Goal: Information Seeking & Learning: Check status

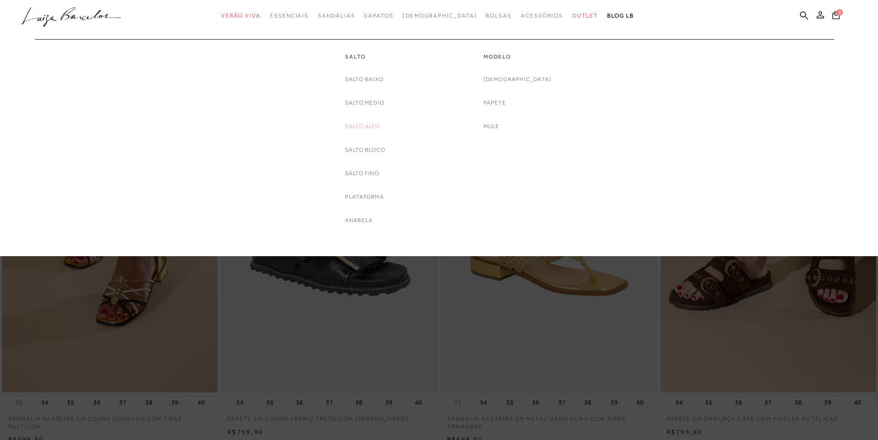
click at [366, 125] on link "Salto Alto" at bounding box center [362, 127] width 35 height 10
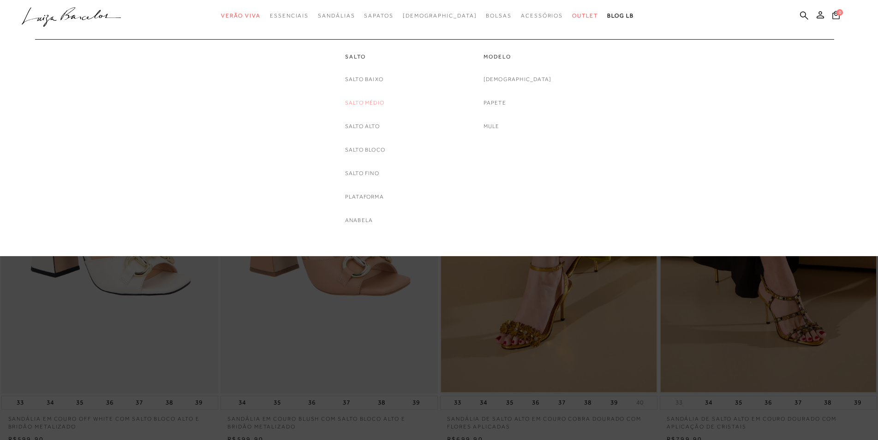
click at [360, 102] on link "Salto Médio" at bounding box center [364, 103] width 39 height 10
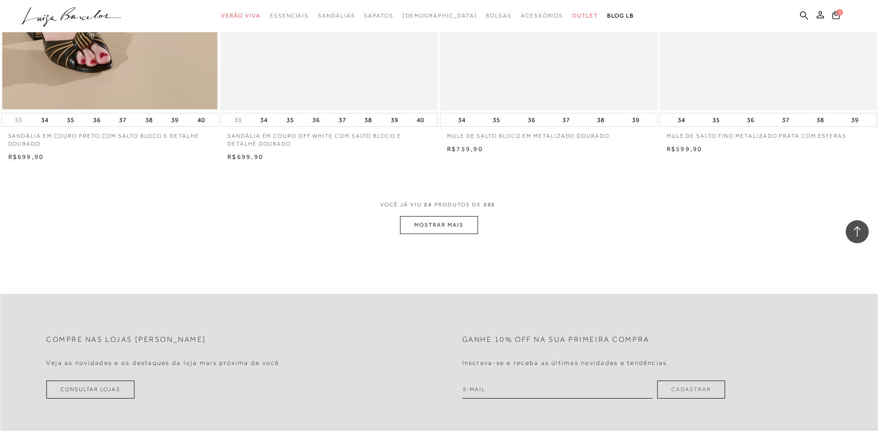
scroll to position [2258, 0]
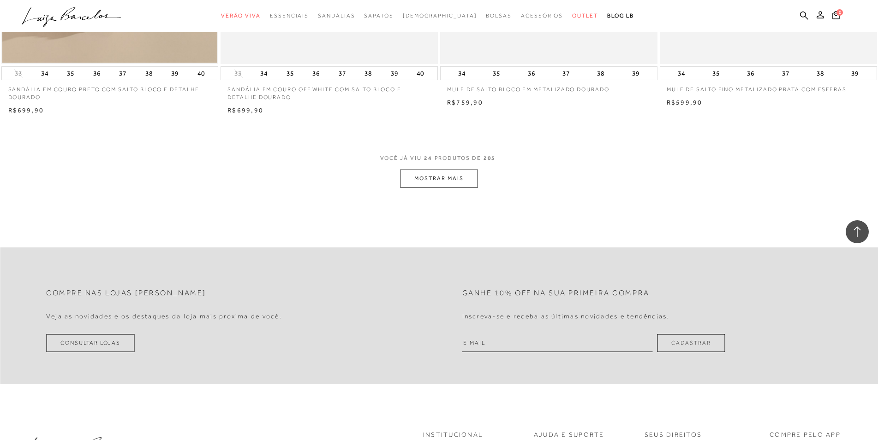
click at [431, 182] on button "MOSTRAR MAIS" at bounding box center [438, 179] width 77 height 18
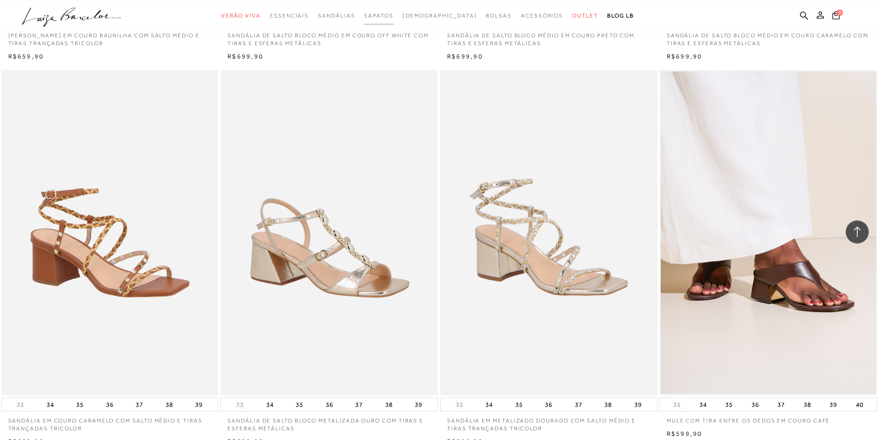
scroll to position [2461, 0]
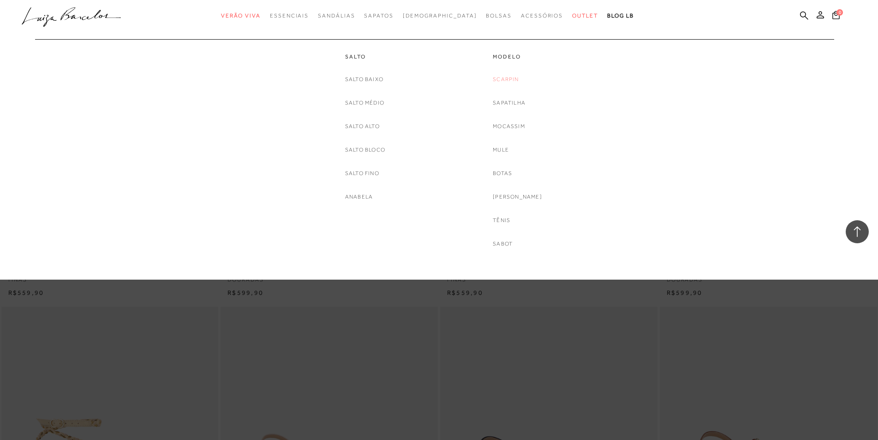
click at [516, 32] on div "categoryHeader .a{fill-rule:evenodd;} Verão Viva Em alta Favoritos das Influenc…" at bounding box center [432, 16] width 878 height 32
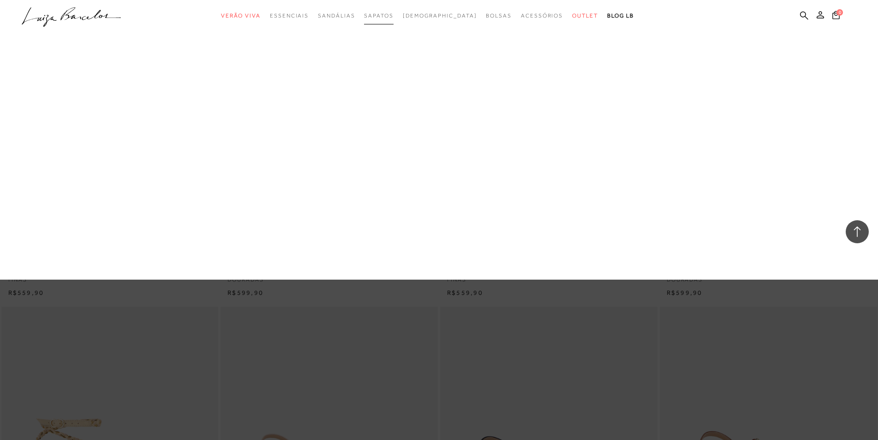
click at [393, 19] on span "Sapatos" at bounding box center [378, 15] width 29 height 6
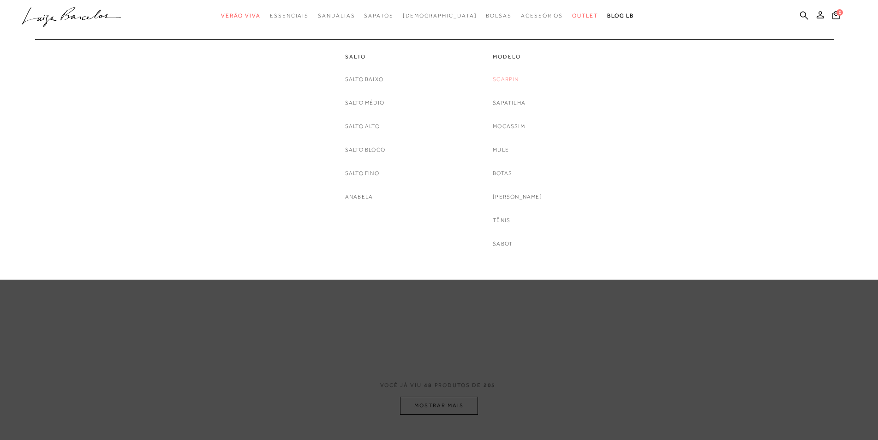
click at [511, 78] on link "Scarpin" at bounding box center [506, 80] width 26 height 10
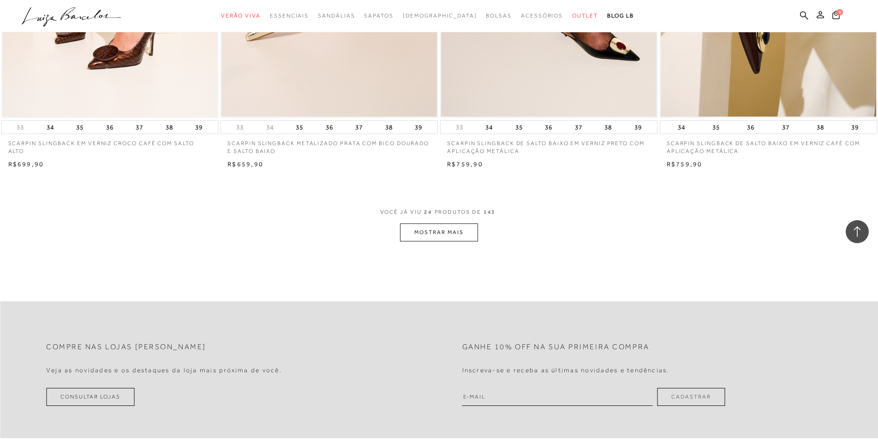
scroll to position [2258, 0]
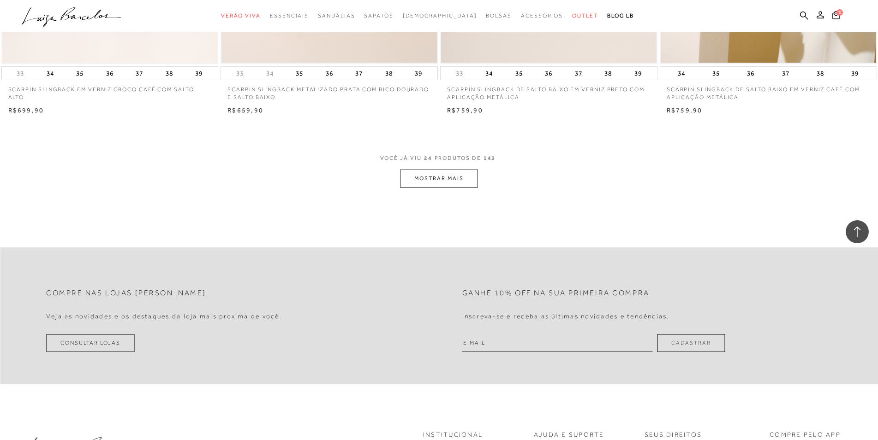
click at [437, 181] on button "MOSTRAR MAIS" at bounding box center [438, 179] width 77 height 18
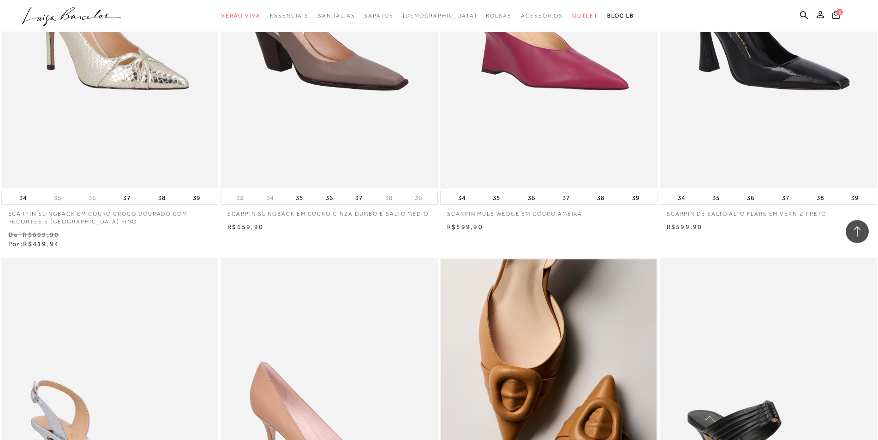
scroll to position [3434, 0]
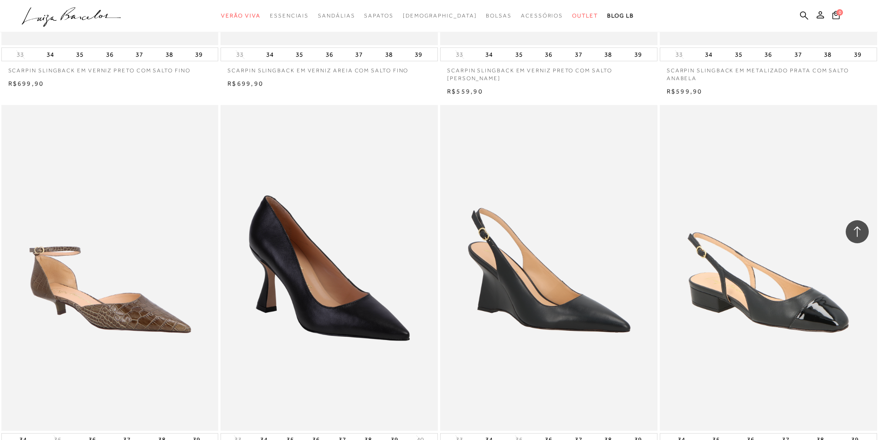
click at [825, 15] on circle "submit" at bounding box center [823, 15] width 6 height 6
click at [822, 15] on circle "submit" at bounding box center [823, 15] width 6 height 6
click at [825, 15] on circle "submit" at bounding box center [823, 15] width 6 height 6
click at [824, 17] on circle "submit" at bounding box center [823, 15] width 6 height 6
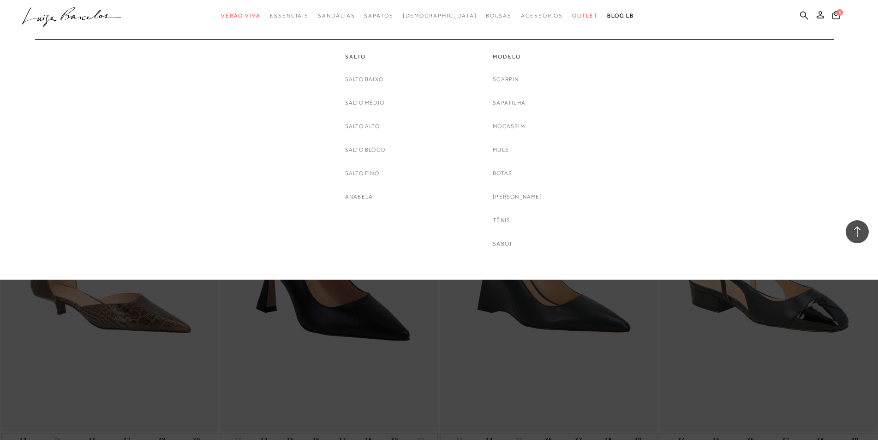
scroll to position [3575, 0]
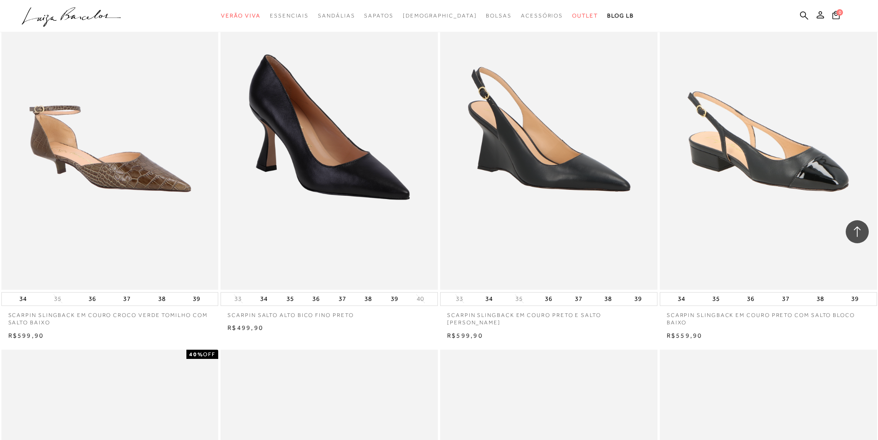
click at [824, 16] on circle "submit" at bounding box center [823, 15] width 6 height 6
click at [824, 14] on icon at bounding box center [819, 14] width 7 height 7
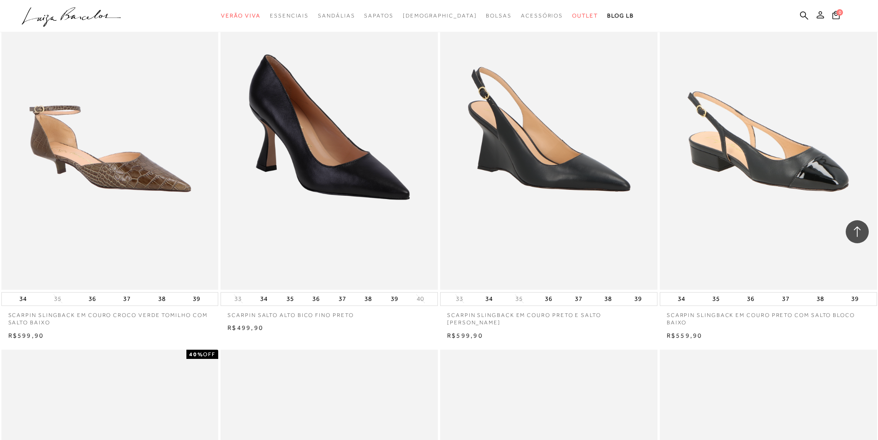
click at [824, 14] on icon at bounding box center [819, 14] width 7 height 7
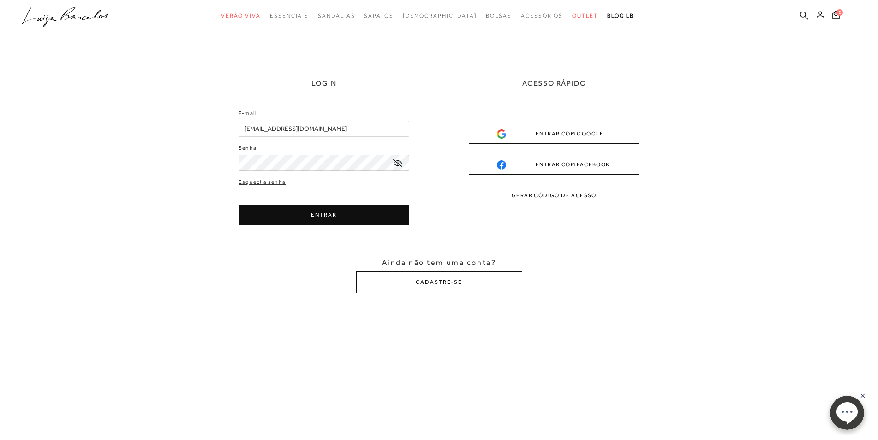
click at [335, 217] on button "ENTRAR" at bounding box center [323, 215] width 171 height 21
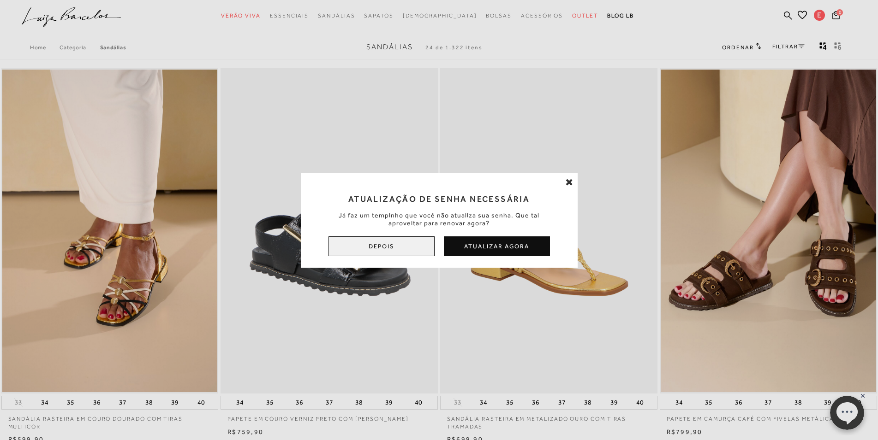
click at [397, 244] on button "Depois" at bounding box center [381, 247] width 106 height 20
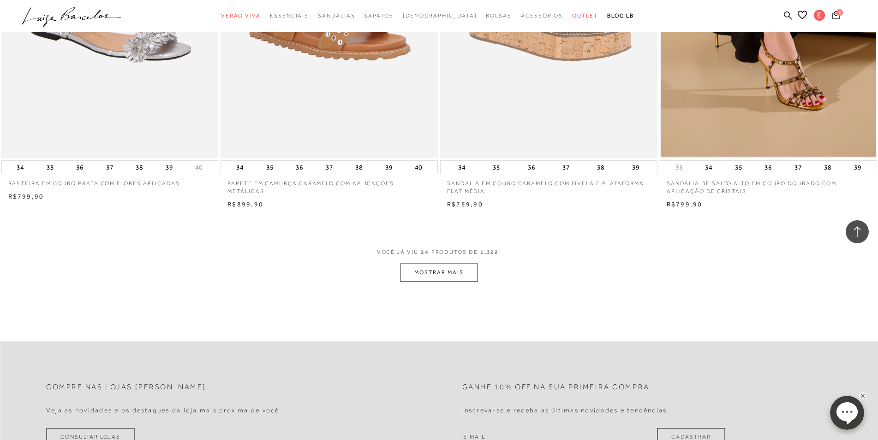
scroll to position [2409, 0]
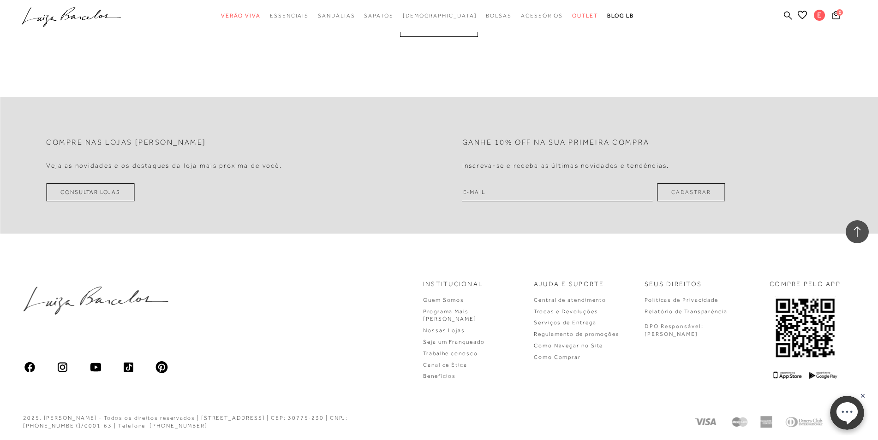
click at [596, 312] on link "Trocas e Devoluções" at bounding box center [566, 312] width 64 height 6
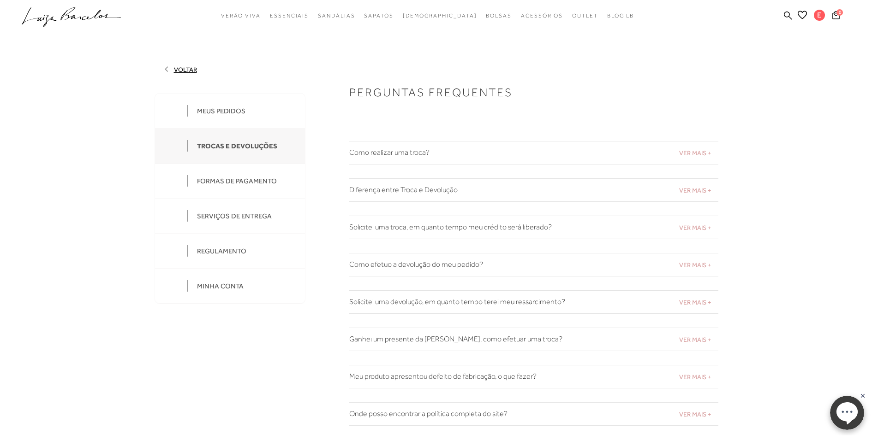
click at [211, 112] on div "MEUS PEDIDOS" at bounding box center [221, 111] width 48 height 8
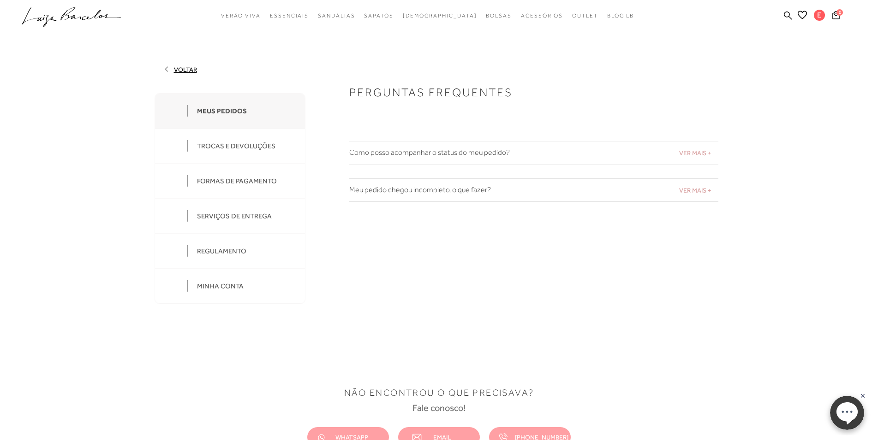
click at [414, 153] on h2 "Como posso acompanhar o status do meu pedido?" at bounding box center [533, 152] width 369 height 9
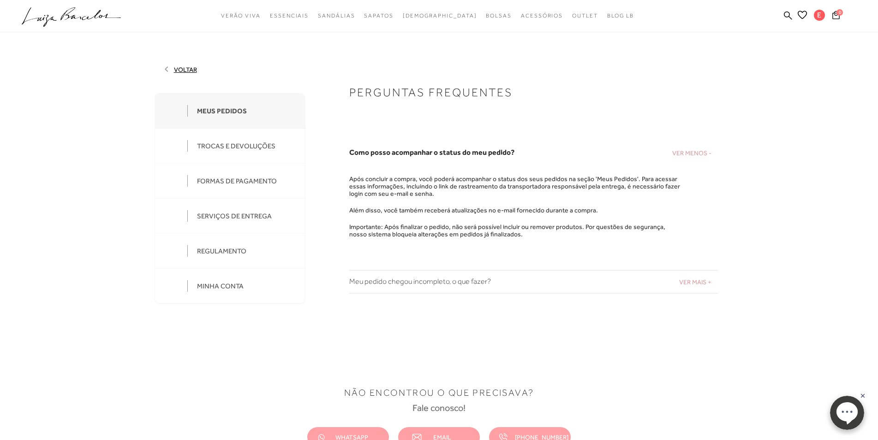
click at [232, 111] on div "MEUS PEDIDOS" at bounding box center [222, 111] width 50 height 8
click at [222, 286] on div "MINHA CONTA" at bounding box center [220, 286] width 47 height 8
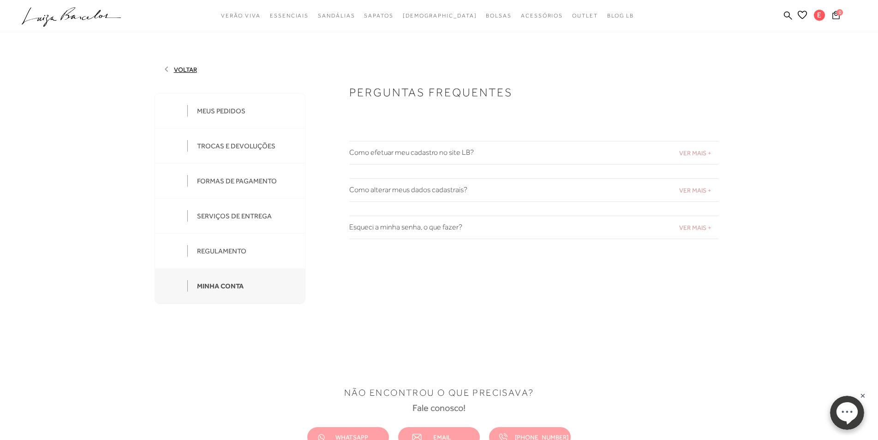
click at [228, 285] on div "MINHA CONTA" at bounding box center [220, 286] width 47 height 8
click at [171, 286] on div at bounding box center [171, 286] width 14 height 14
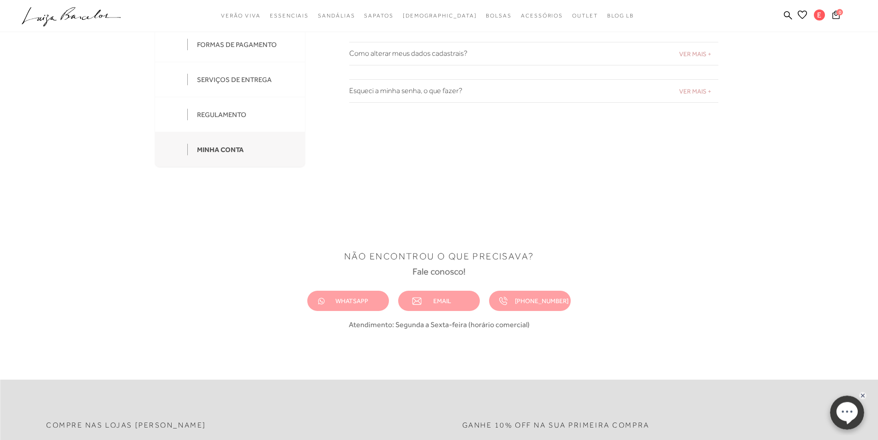
scroll to position [141, 0]
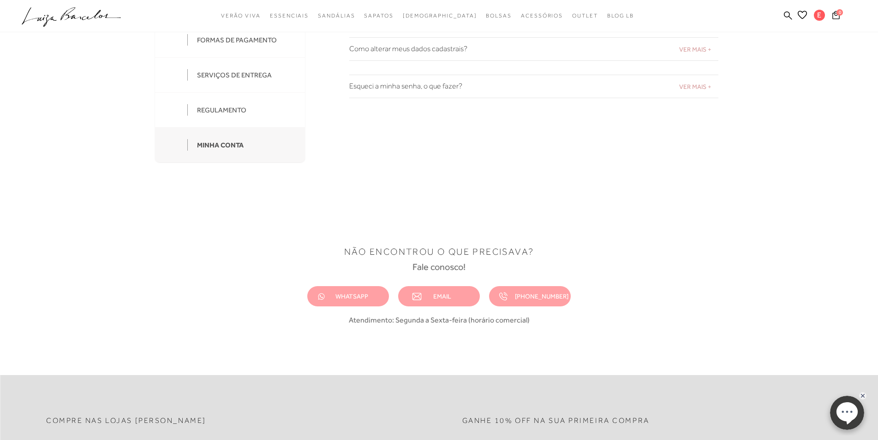
click at [214, 146] on div "MINHA CONTA" at bounding box center [220, 145] width 47 height 8
click at [171, 145] on div at bounding box center [171, 145] width 14 height 14
click at [198, 146] on div "MINHA CONTA" at bounding box center [220, 145] width 47 height 8
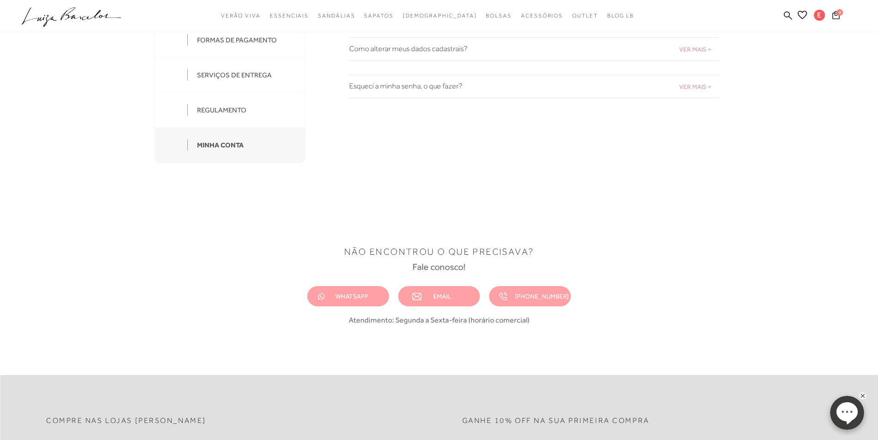
click at [198, 146] on div "MINHA CONTA" at bounding box center [220, 145] width 47 height 8
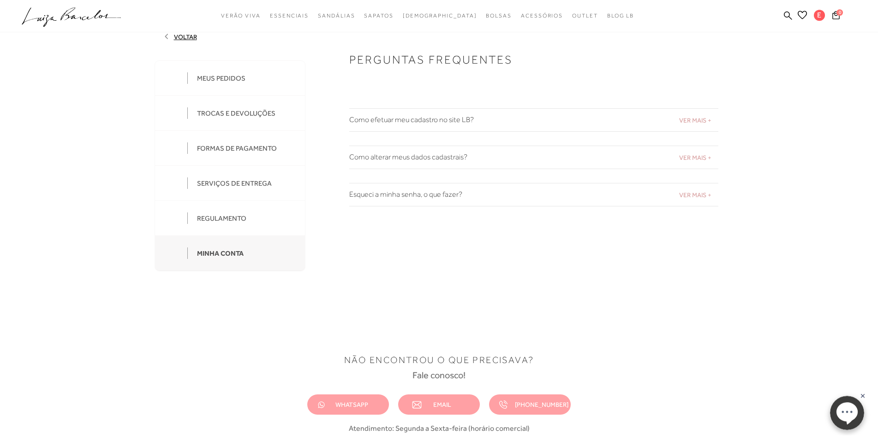
scroll to position [0, 0]
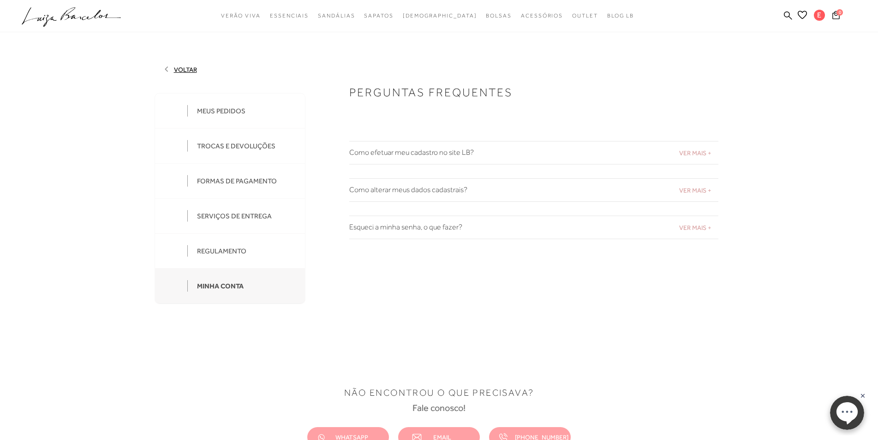
click at [229, 180] on div "FORMAS DE PAGAMENTO" at bounding box center [237, 181] width 80 height 8
click at [227, 287] on div "MINHA CONTA" at bounding box center [220, 286] width 47 height 8
click at [221, 109] on div "MEUS PEDIDOS" at bounding box center [221, 111] width 48 height 8
click at [170, 110] on div at bounding box center [171, 111] width 14 height 14
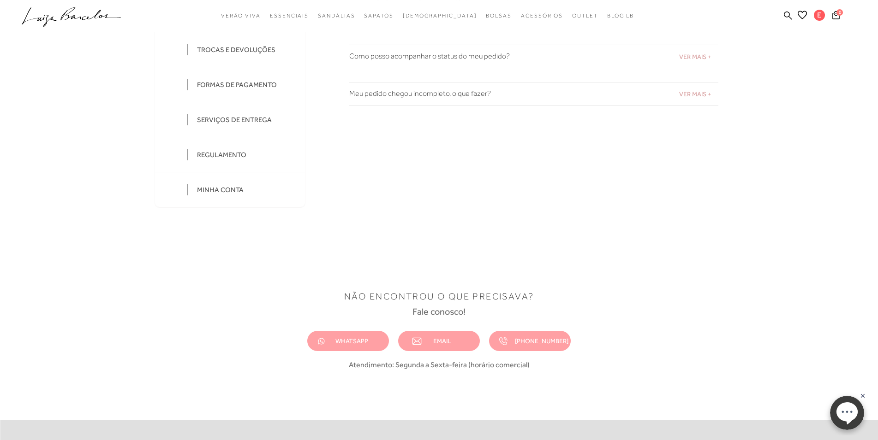
scroll to position [188, 0]
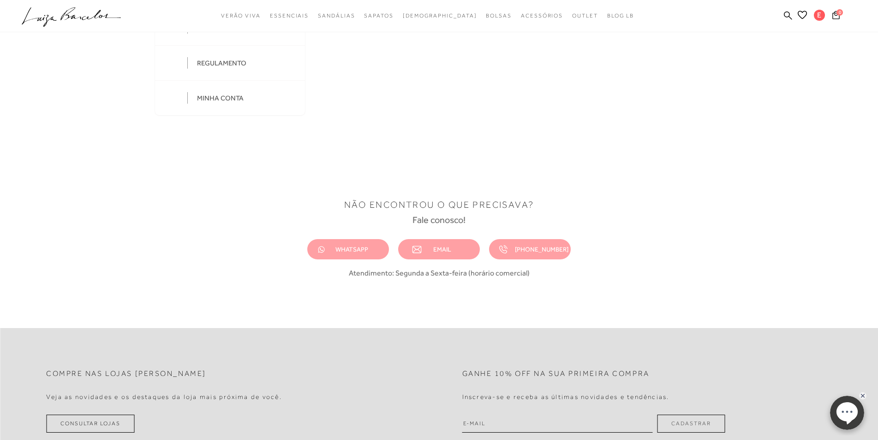
click at [355, 251] on span "WHATSAPP" at bounding box center [351, 249] width 33 height 7
